Goal: Contribute content: Contribute content

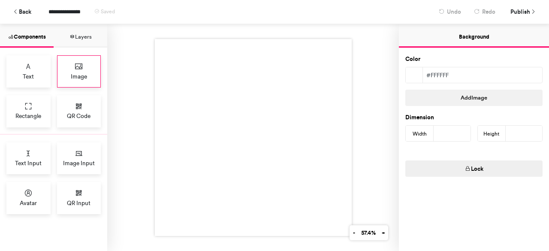
click at [81, 79] on span "Image" at bounding box center [79, 76] width 16 height 9
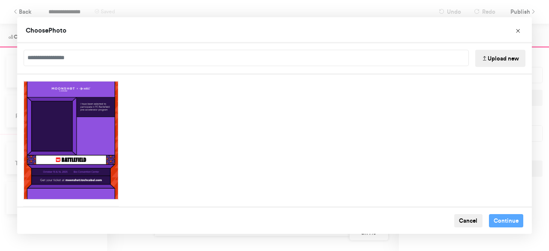
click at [491, 59] on button "Upload new" at bounding box center [500, 58] width 50 height 17
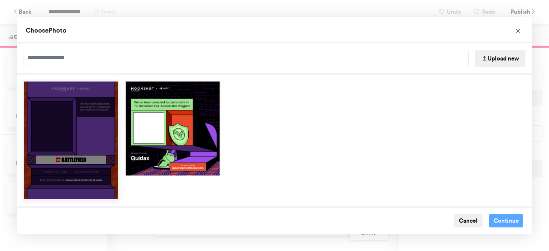
click at [100, 152] on div "Choose Image" at bounding box center [71, 140] width 96 height 119
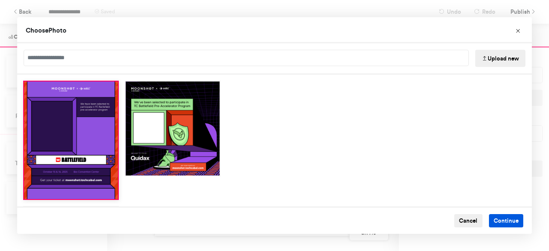
click at [493, 218] on button "Continue" at bounding box center [506, 221] width 35 height 14
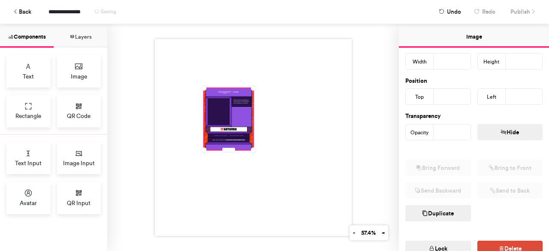
scroll to position [195, 0]
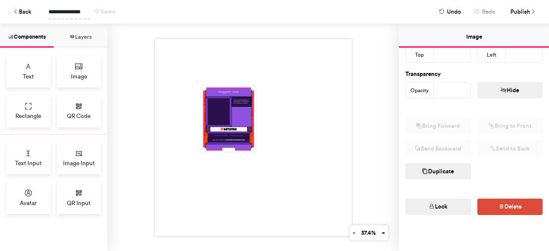
click at [81, 12] on span "**********" at bounding box center [69, 11] width 42 height 15
click at [515, 12] on div "**********" at bounding box center [274, 12] width 536 height 24
click at [511, 10] on button "Publish" at bounding box center [522, 11] width 36 height 15
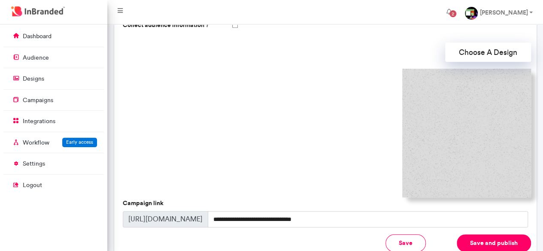
scroll to position [255, 0]
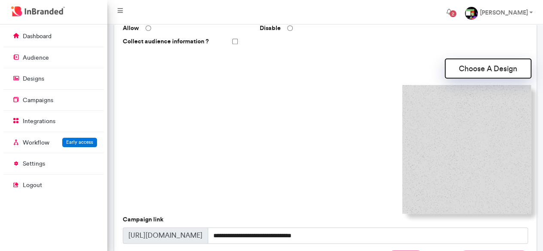
click at [477, 71] on button "Choose A Design" at bounding box center [488, 68] width 86 height 19
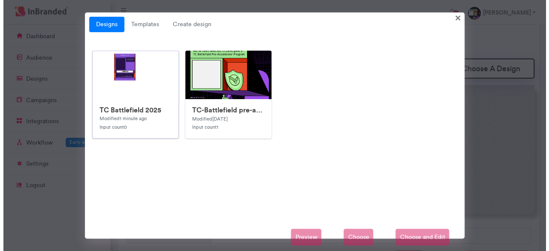
scroll to position [3, 0]
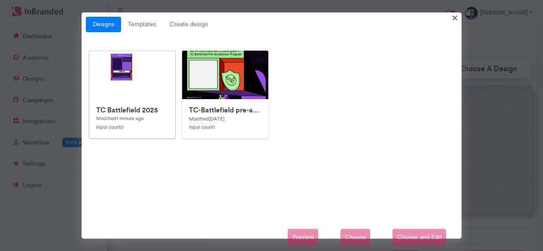
click at [128, 84] on img at bounding box center [260, 222] width 343 height 343
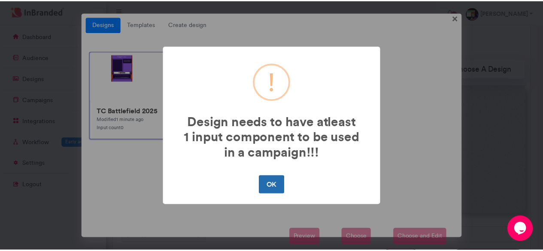
scroll to position [0, 0]
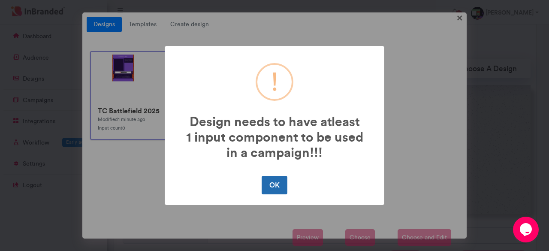
click at [279, 185] on button "OK" at bounding box center [274, 185] width 25 height 18
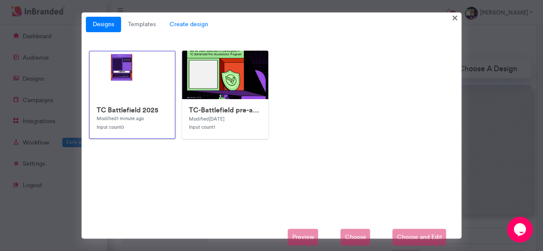
click at [190, 24] on span "Create design" at bounding box center [189, 24] width 52 height 15
